Goal: Task Accomplishment & Management: Complete application form

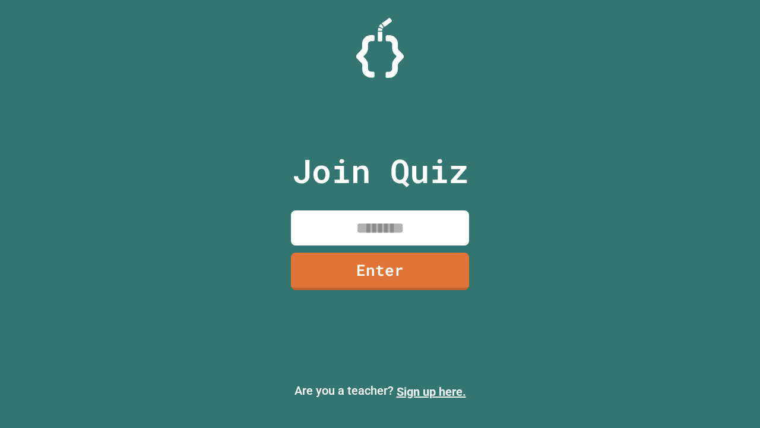
click at [431, 391] on link "Sign up here." at bounding box center [431, 391] width 69 height 14
